Goal: Task Accomplishment & Management: Complete application form

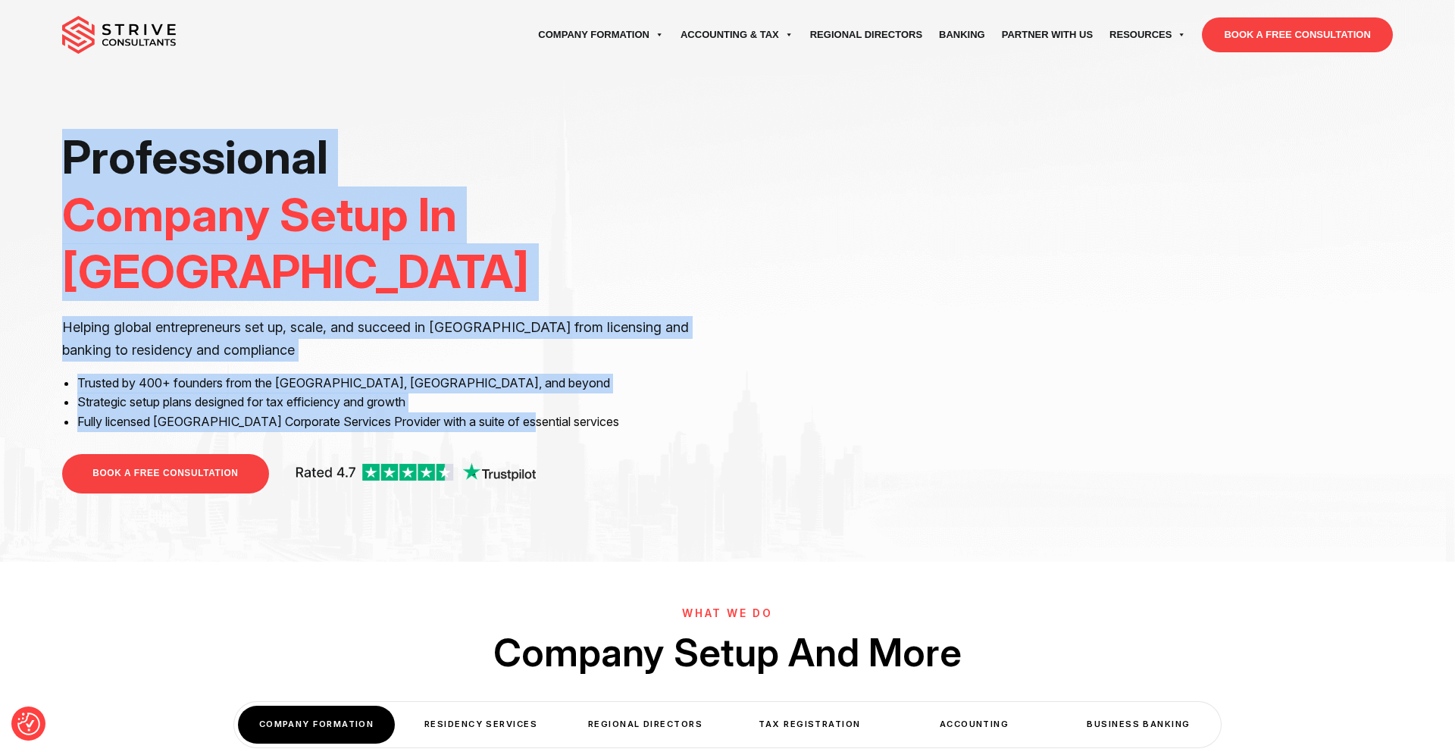
drag, startPoint x: 67, startPoint y: 160, endPoint x: 521, endPoint y: 367, distance: 499.5
click at [521, 367] on div "Professional Company Setup In [GEOGRAPHIC_DATA] Helping global entrepreneurs se…" at bounding box center [389, 319] width 654 height 380
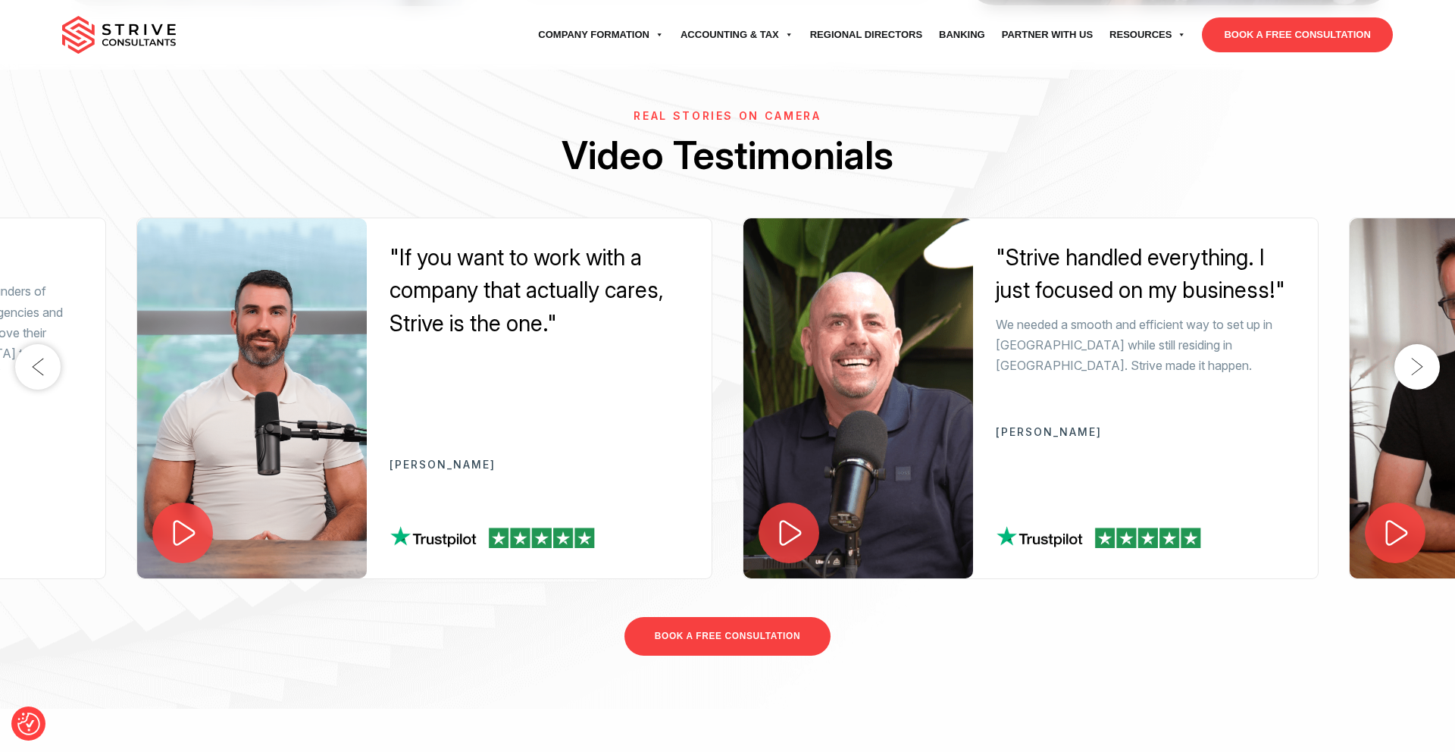
scroll to position [2542, 0]
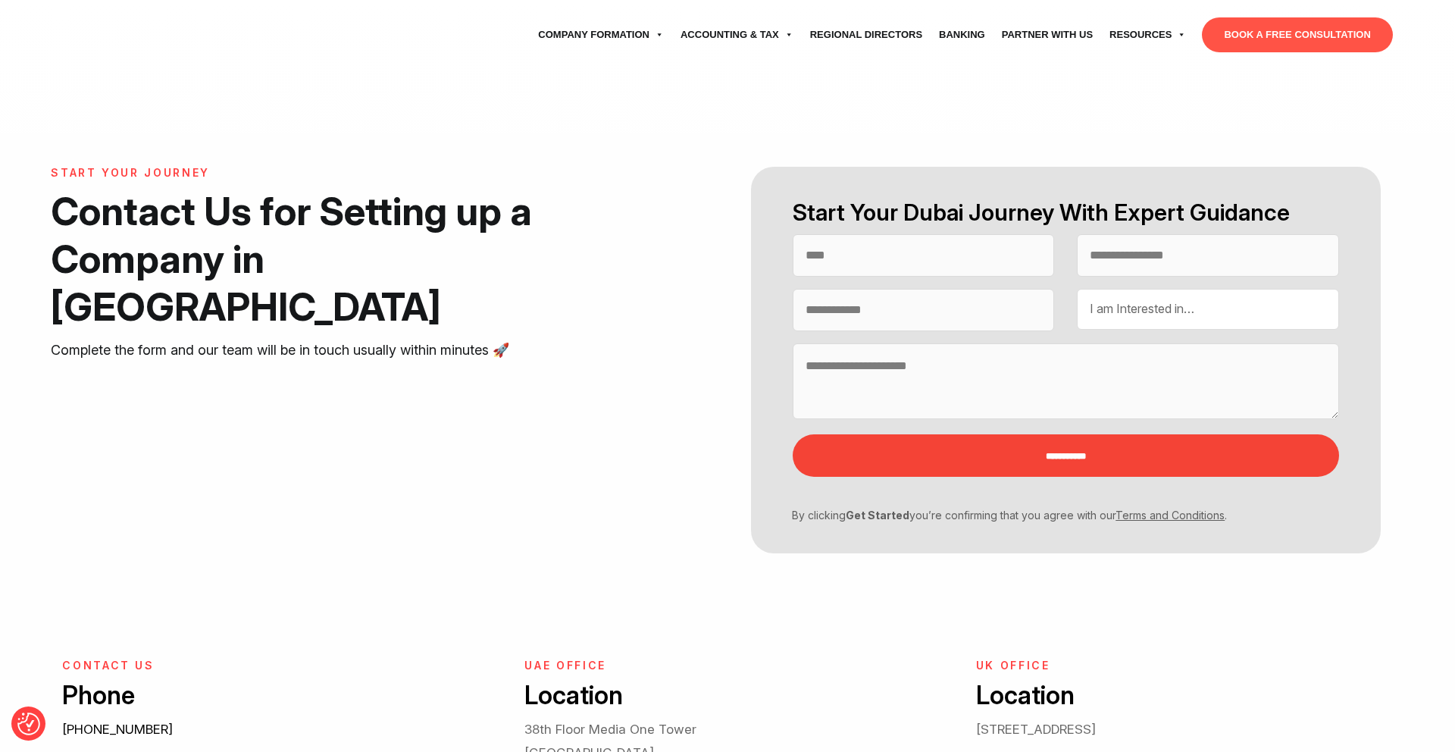
select select "Contact form"
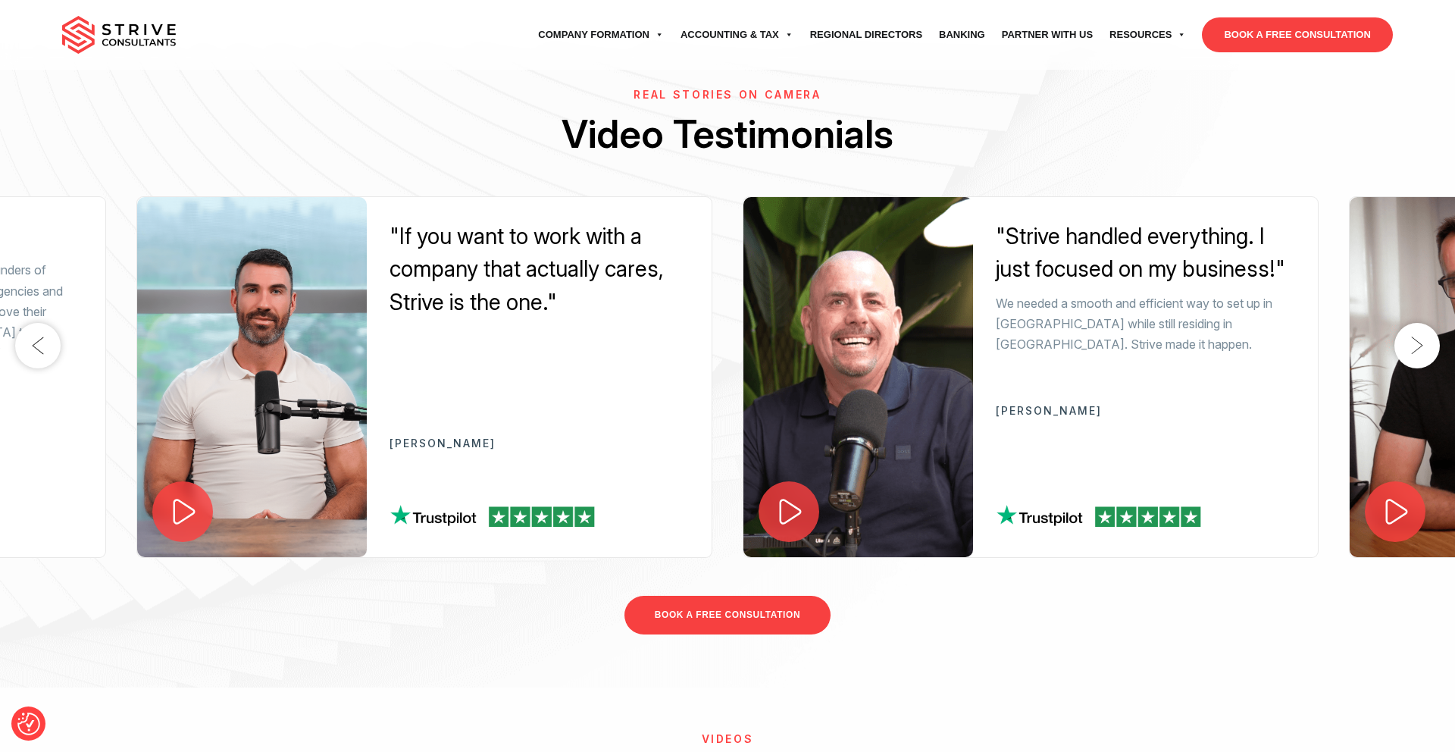
click at [1415, 360] on button "Next" at bounding box center [1416, 345] width 45 height 45
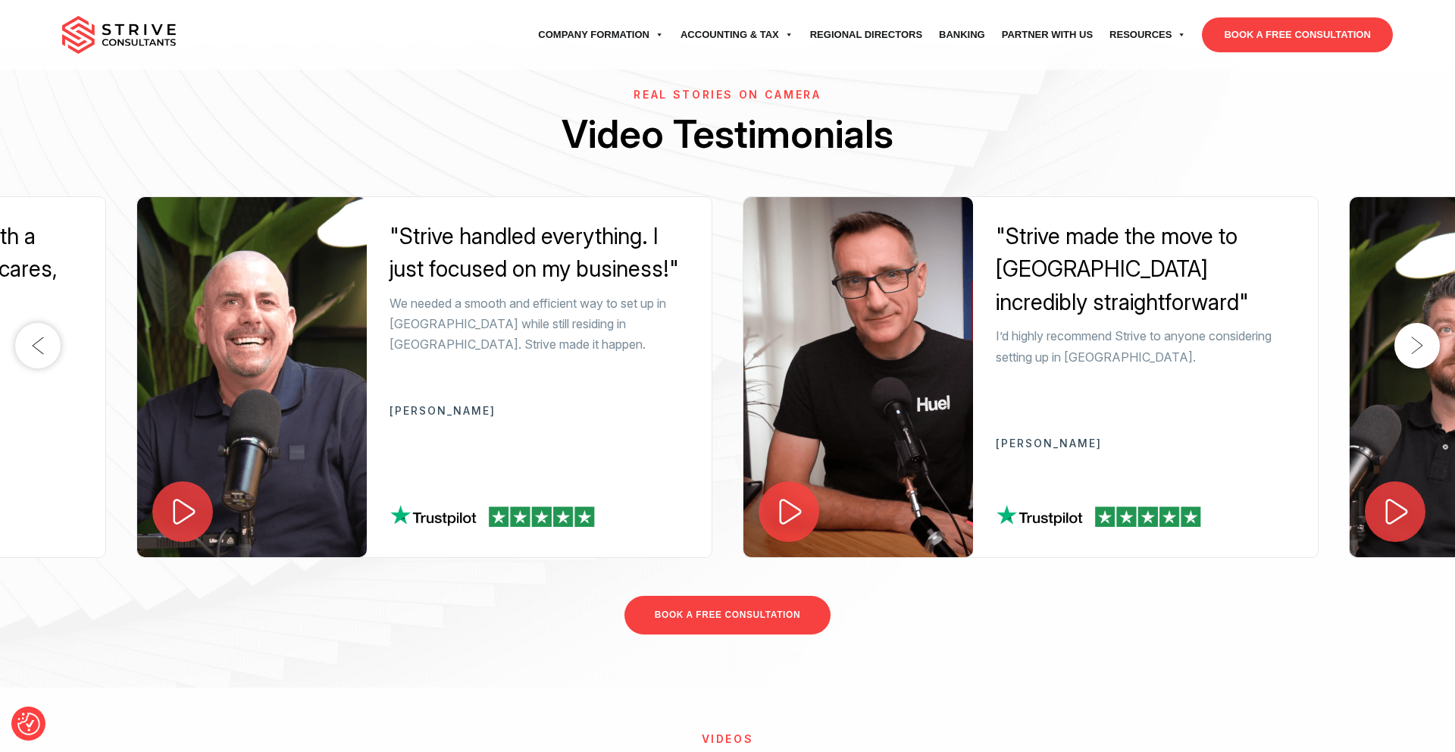
click at [1415, 358] on button "Next" at bounding box center [1416, 345] width 45 height 45
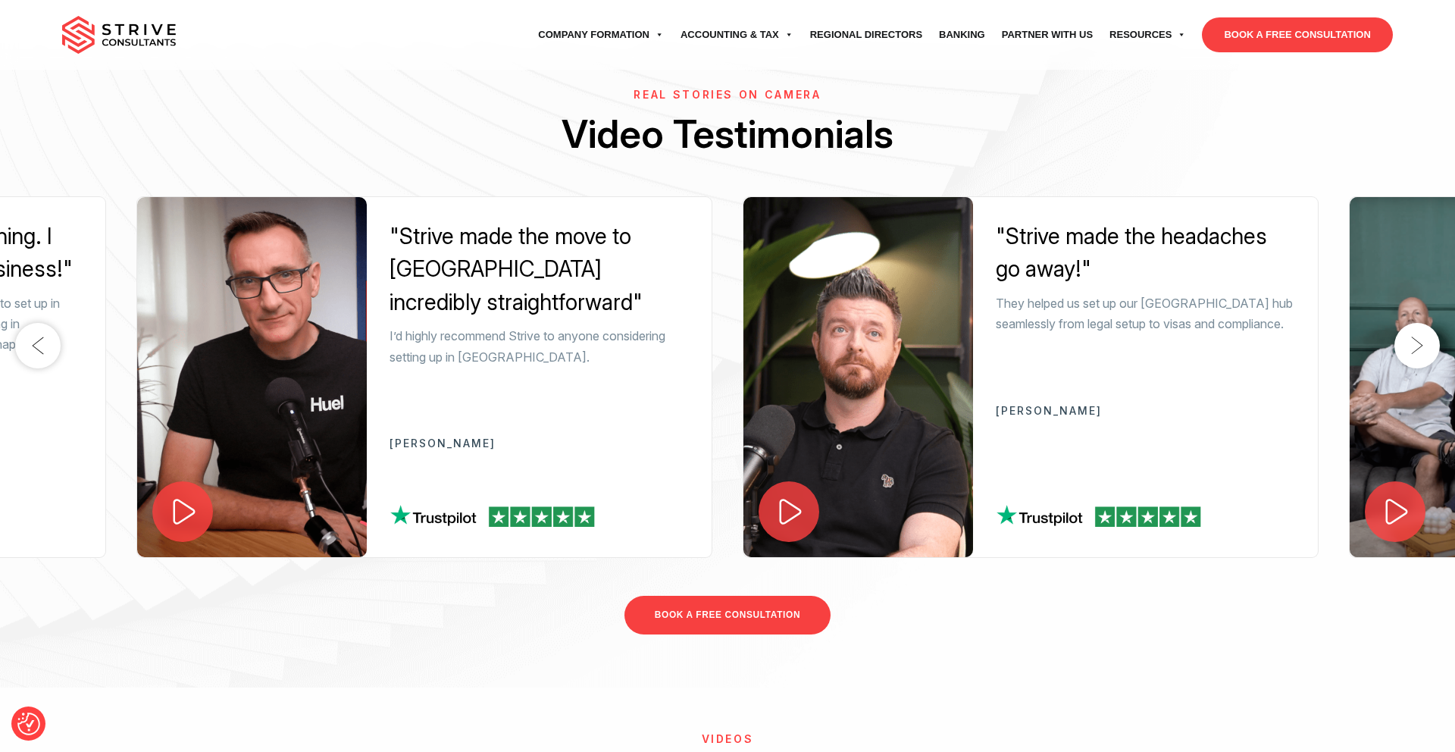
click at [1415, 358] on button "Next" at bounding box center [1416, 345] width 45 height 45
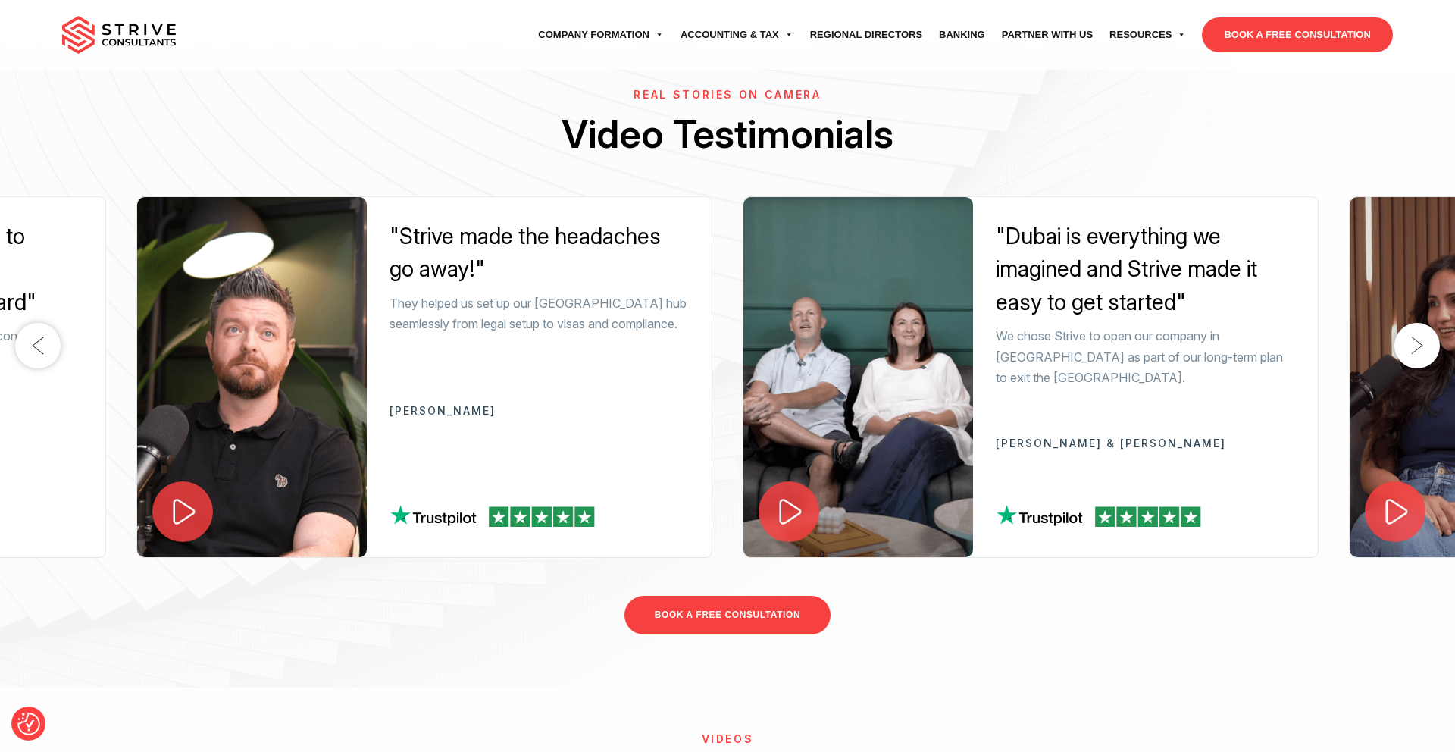
click at [1415, 358] on button "Next" at bounding box center [1416, 345] width 45 height 45
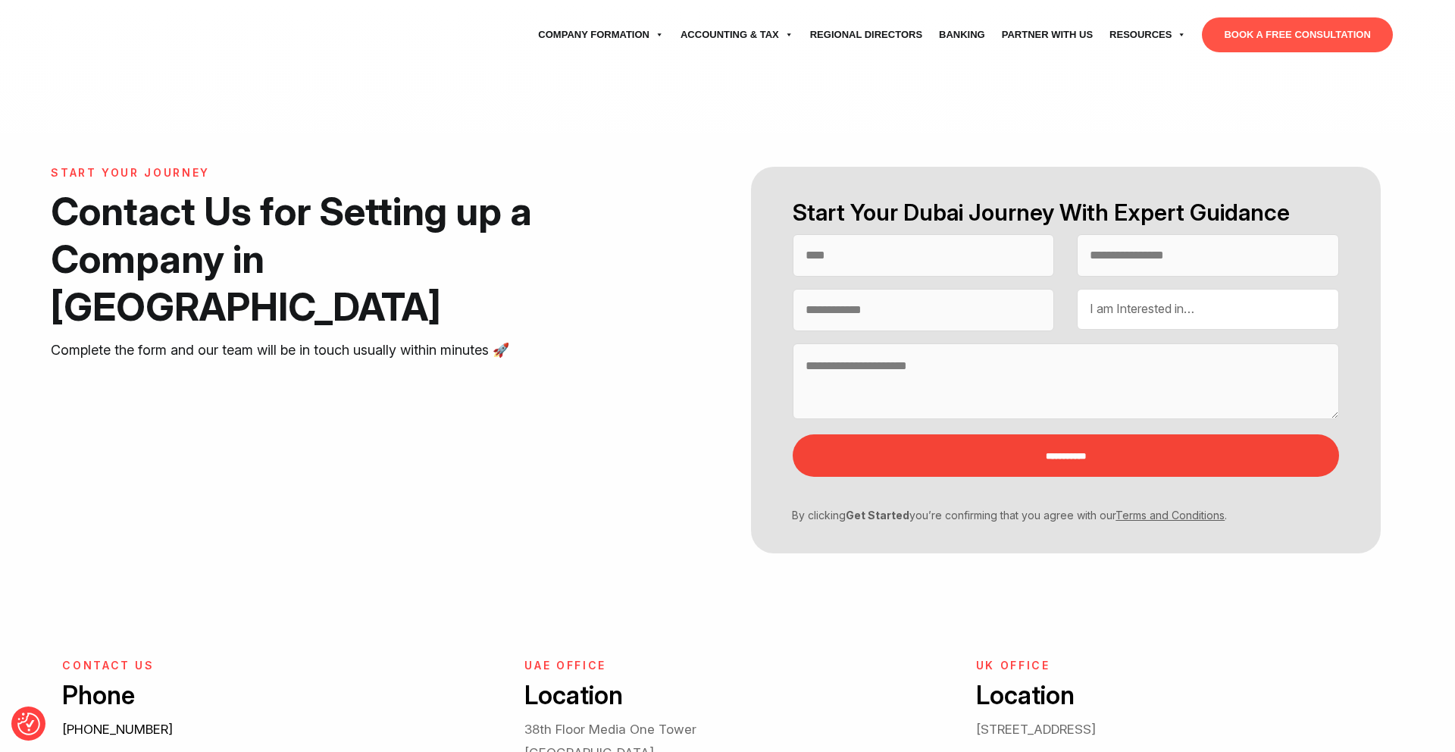
select select "Contact form"
